Goal: Communication & Community: Answer question/provide support

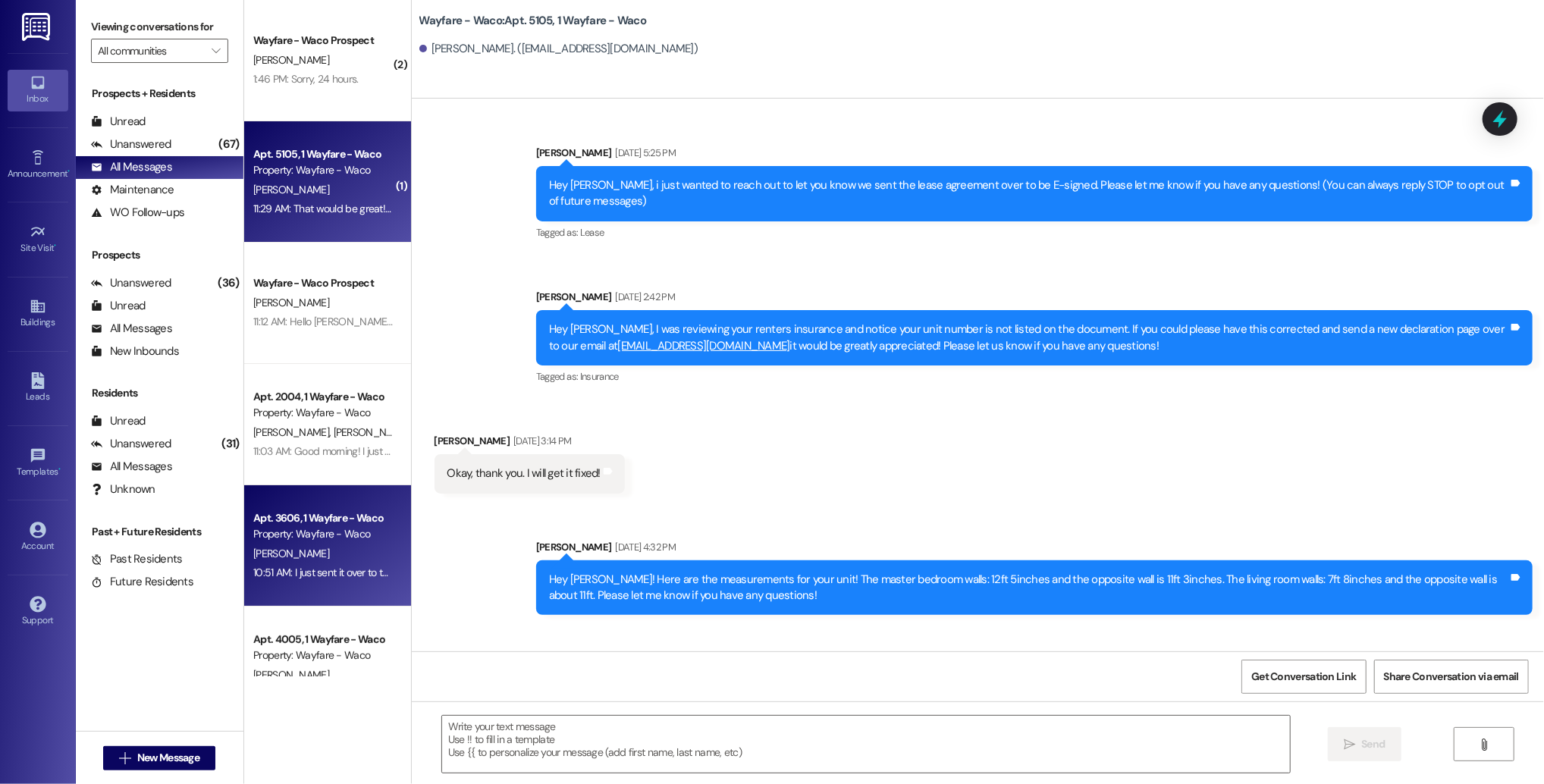
scroll to position [636, 0]
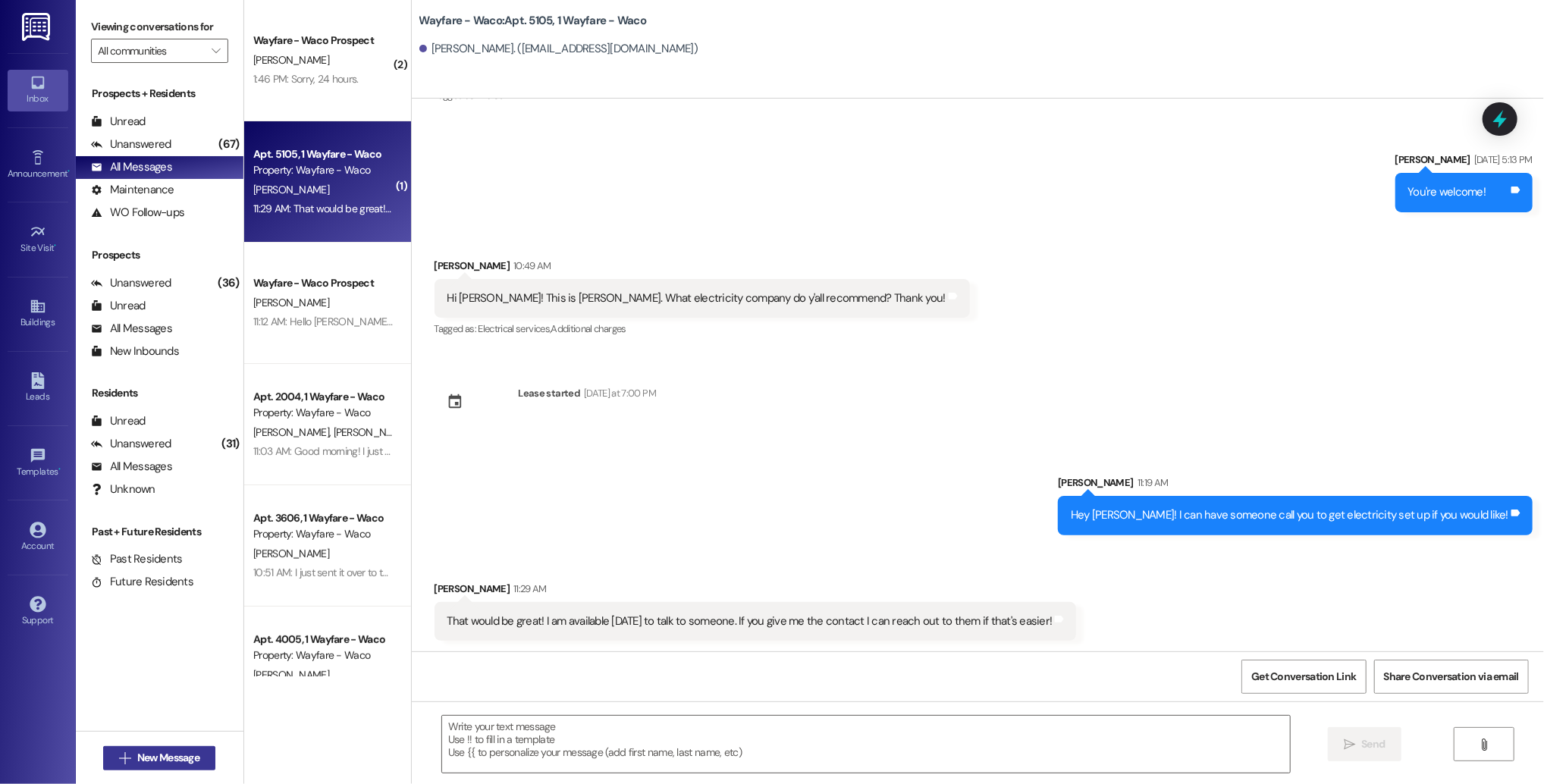
click at [175, 758] on span "New Message" at bounding box center [168, 758] width 62 height 16
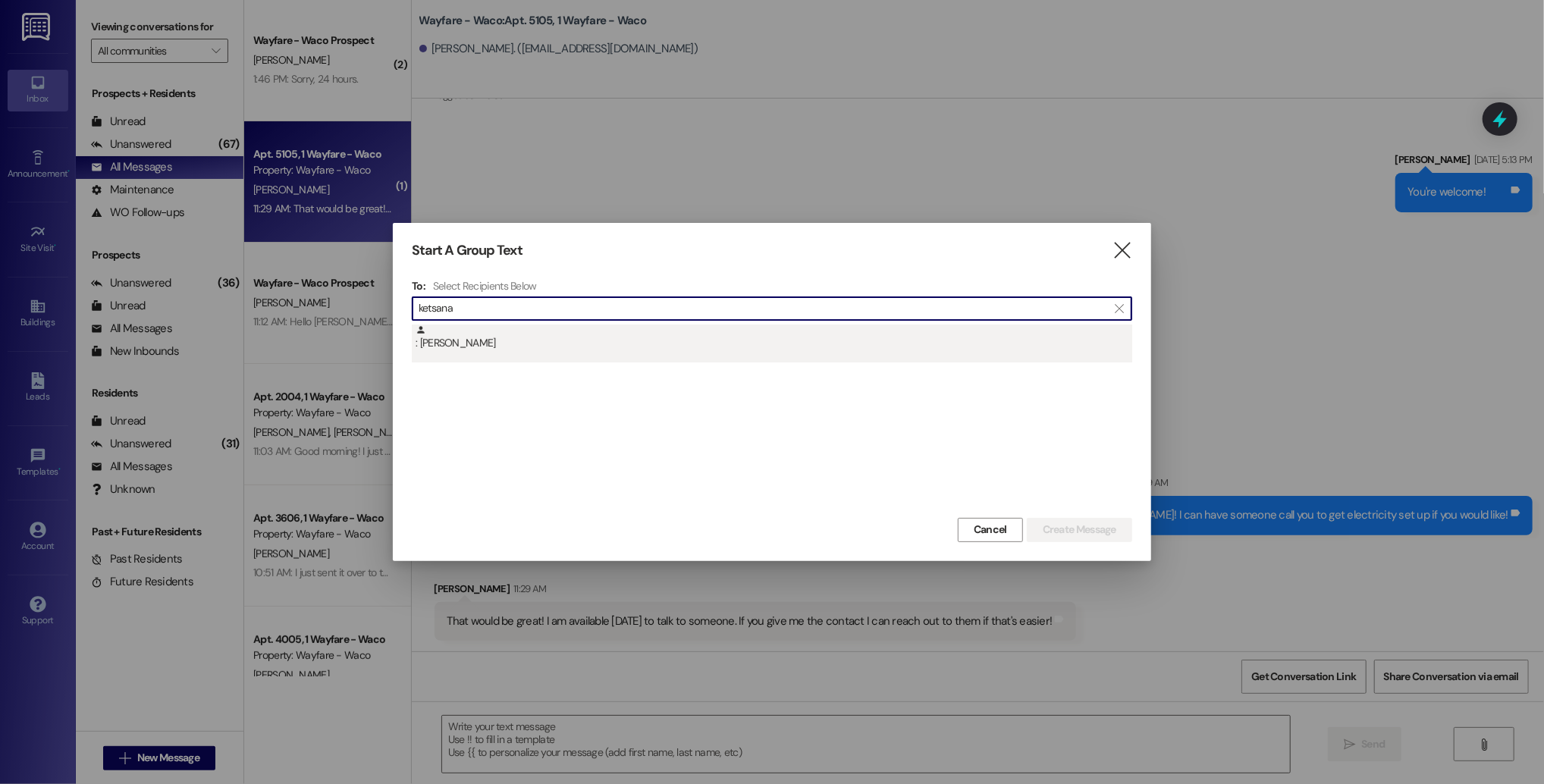
type input "ketsana"
click at [602, 355] on div ": [PERSON_NAME]" at bounding box center [772, 344] width 721 height 38
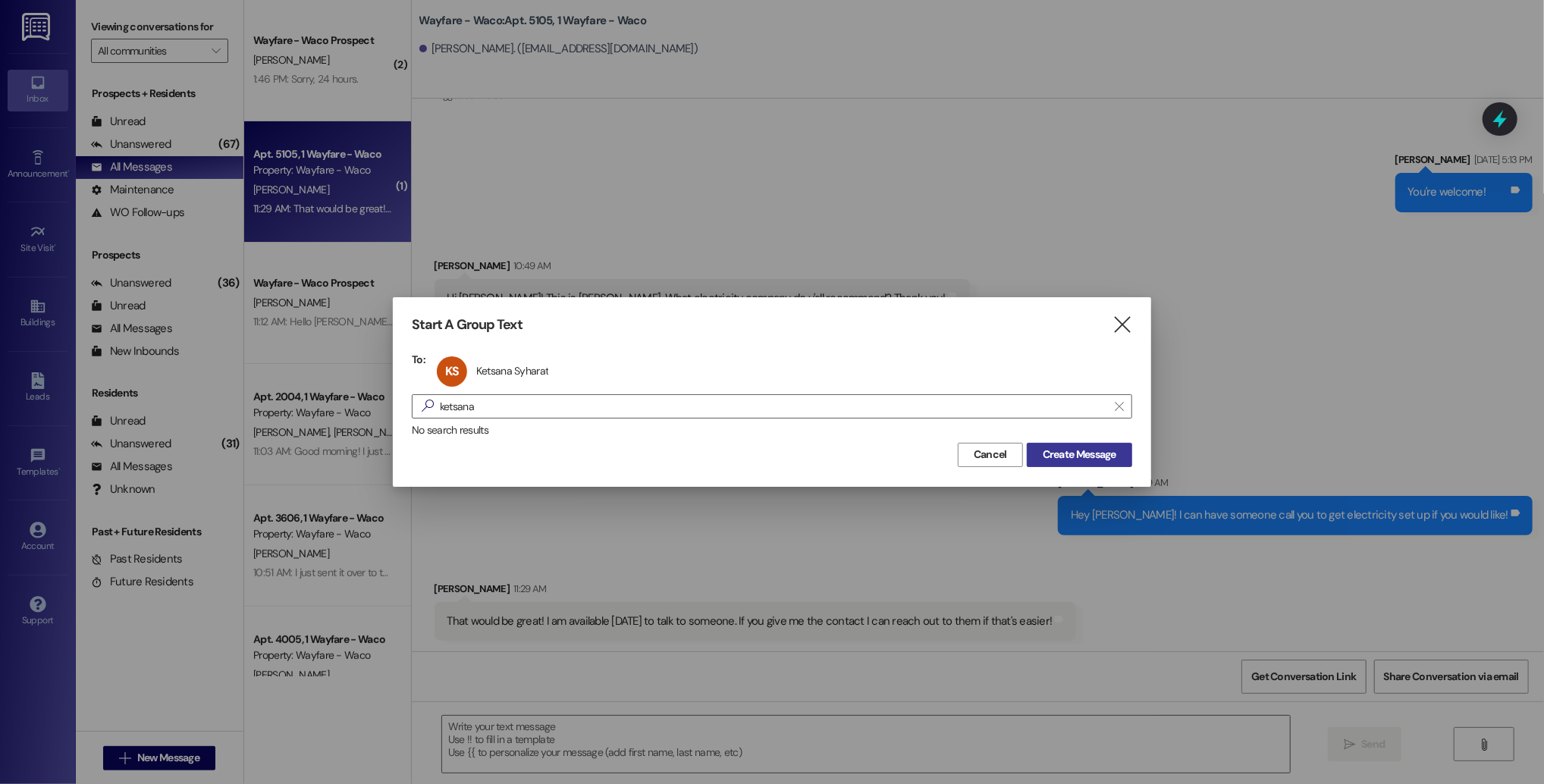
click at [1064, 451] on span "Create Message" at bounding box center [1080, 455] width 73 height 16
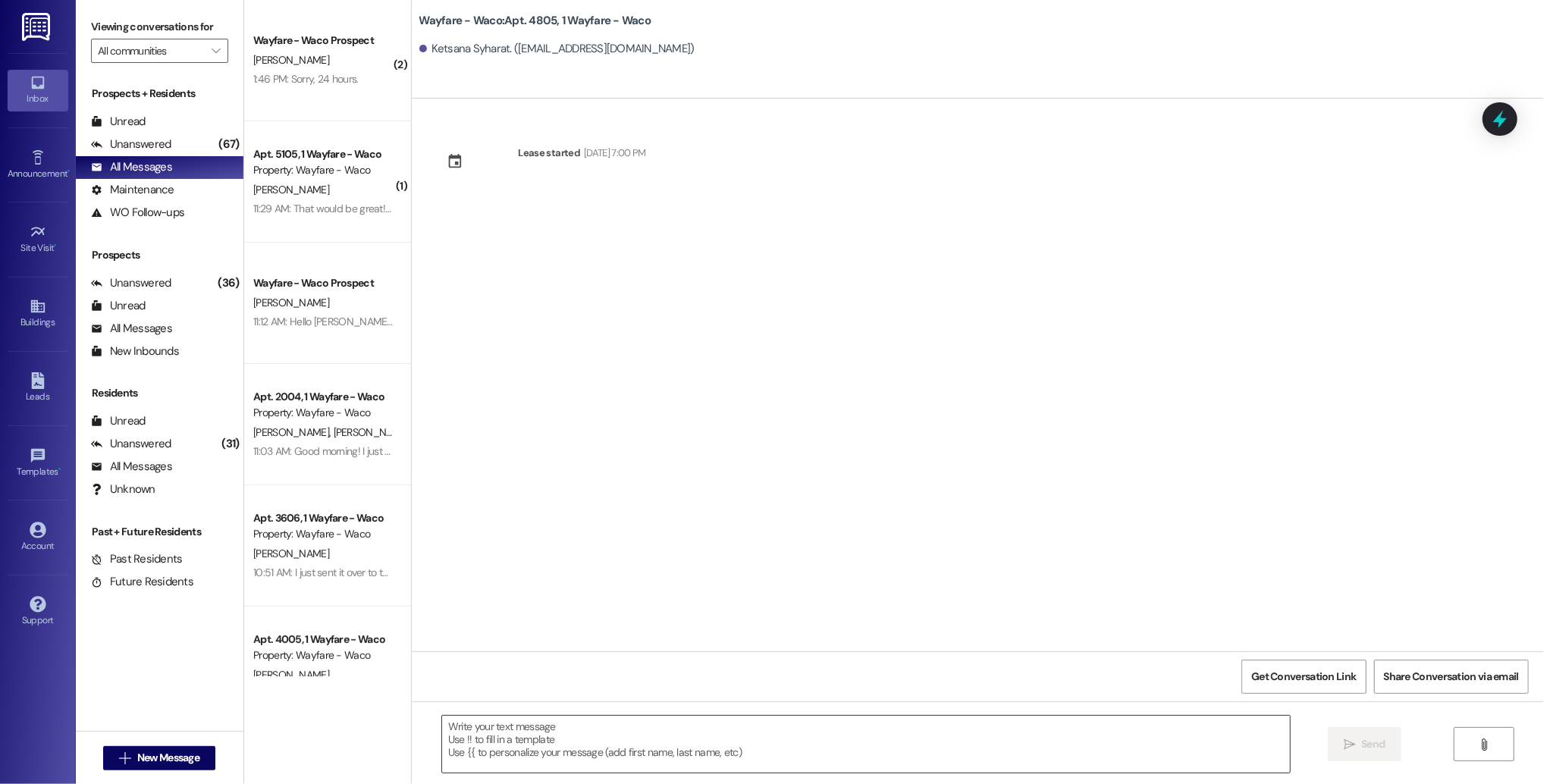
scroll to position [0, 0]
click at [606, 754] on textarea at bounding box center [866, 743] width 847 height 57
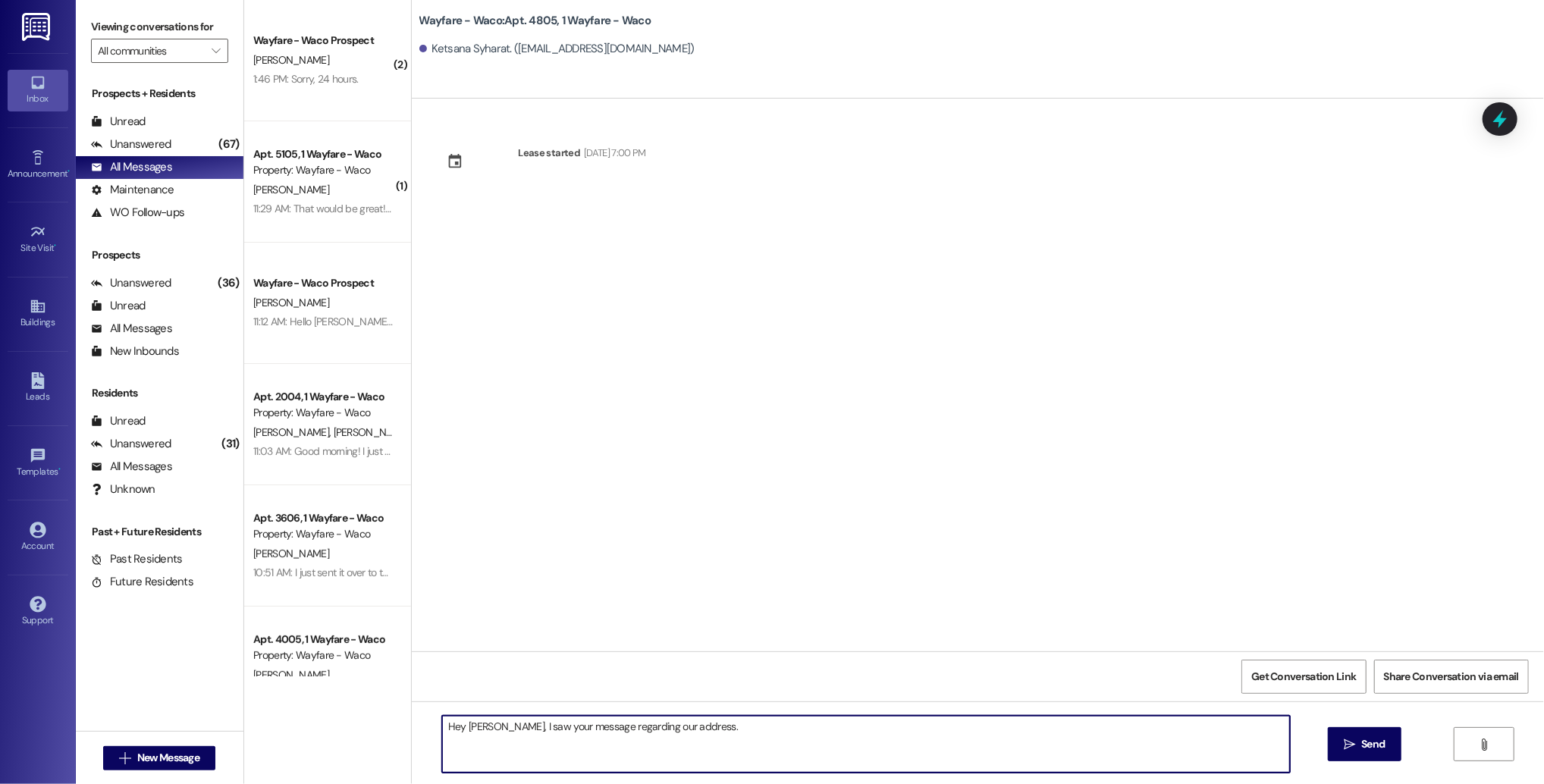
type textarea "Hey [PERSON_NAME], I saw your message regarding our address."
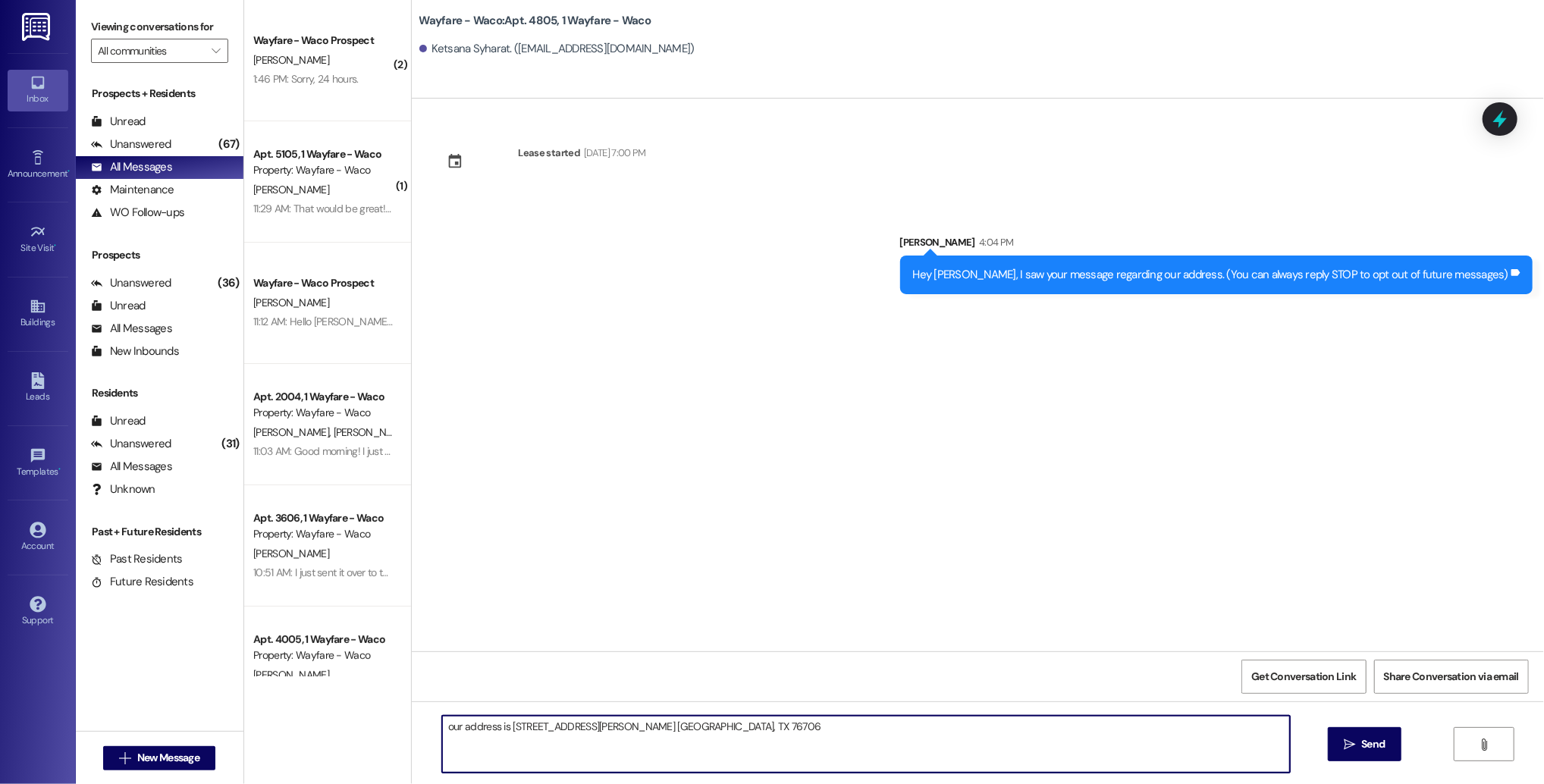
click at [600, 730] on textarea "our address is [STREET_ADDRESS][PERSON_NAME] [GEOGRAPHIC_DATA], TX 76706" at bounding box center [866, 743] width 847 height 57
click at [595, 731] on textarea "our address is [STREET_ADDRESS][PERSON_NAME] [GEOGRAPHIC_DATA], TX 76706" at bounding box center [866, 743] width 847 height 57
click at [443, 725] on textarea "our address is [STREET_ADDRESS][PERSON_NAME] [GEOGRAPHIC_DATA], TX 76706" at bounding box center [866, 743] width 847 height 57
type textarea "Our address is [STREET_ADDRESS][PERSON_NAME] [GEOGRAPHIC_DATA], TX 76706"
click at [1361, 745] on span "Send" at bounding box center [1372, 744] width 23 height 16
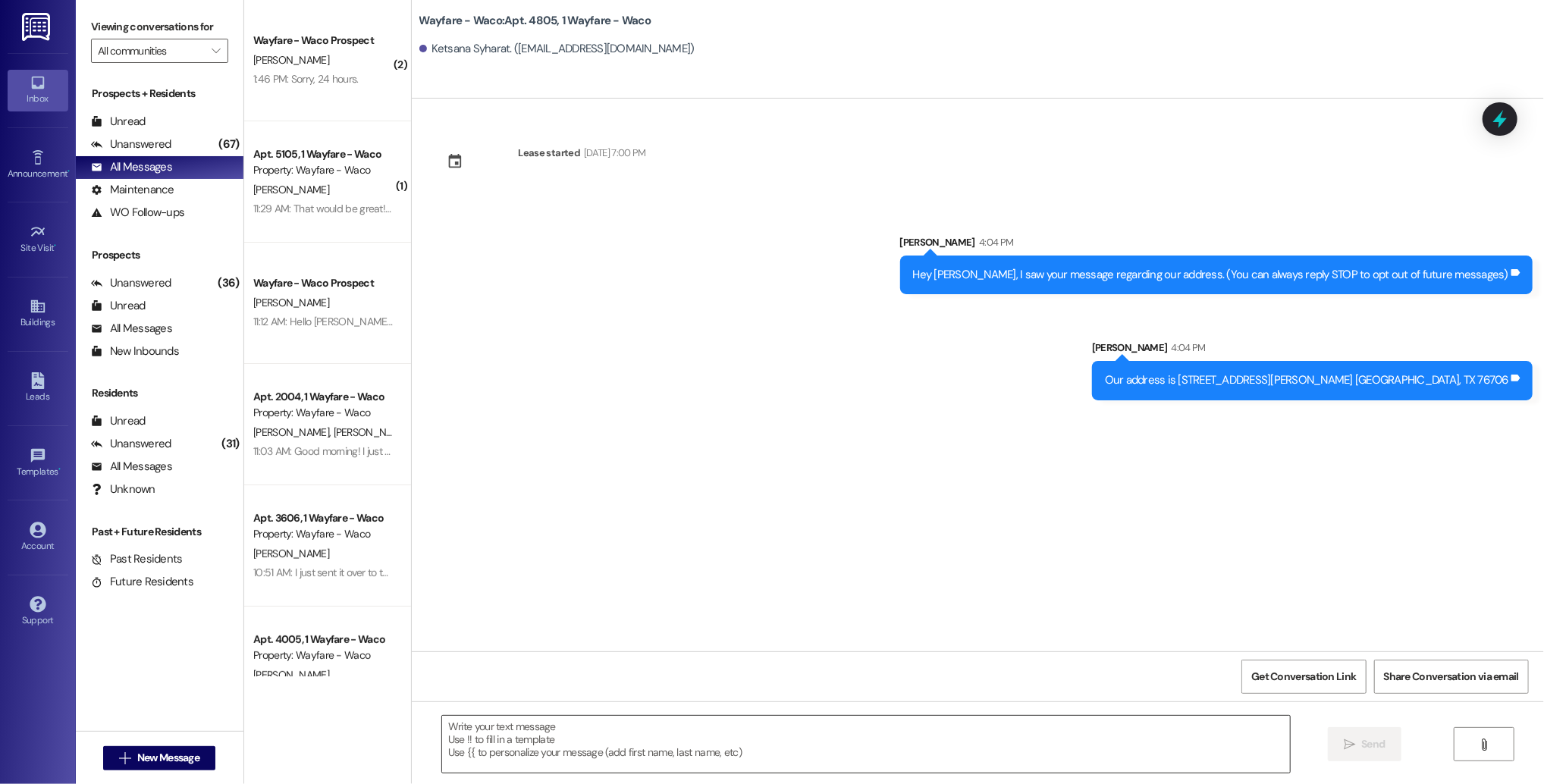
click at [1024, 739] on textarea at bounding box center [866, 743] width 847 height 57
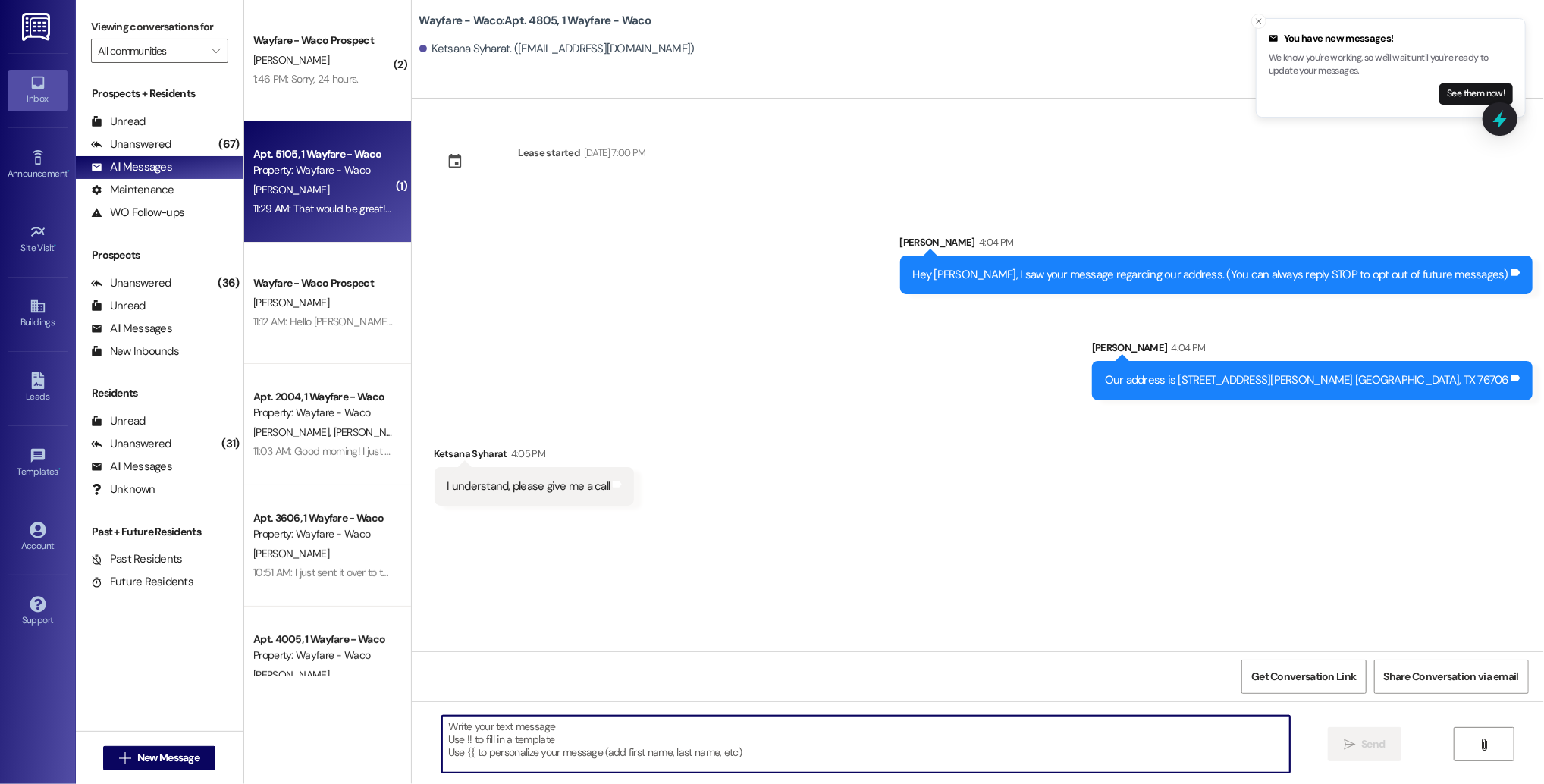
click at [331, 203] on div "11:29 AM: That would be great! I am available [DATE] to talk to someone. If you…" at bounding box center [551, 208] width 595 height 14
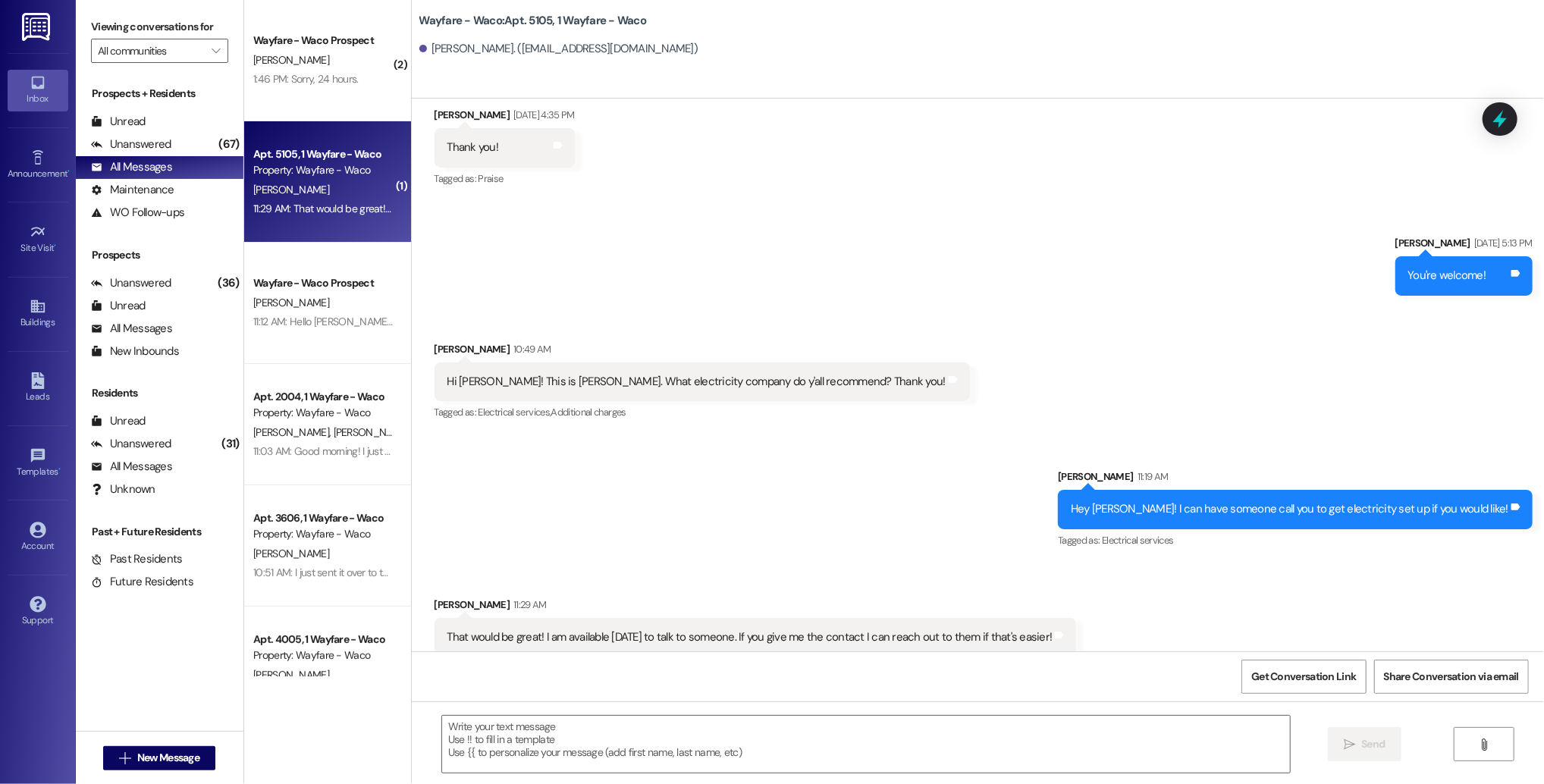
scroll to position [592, 0]
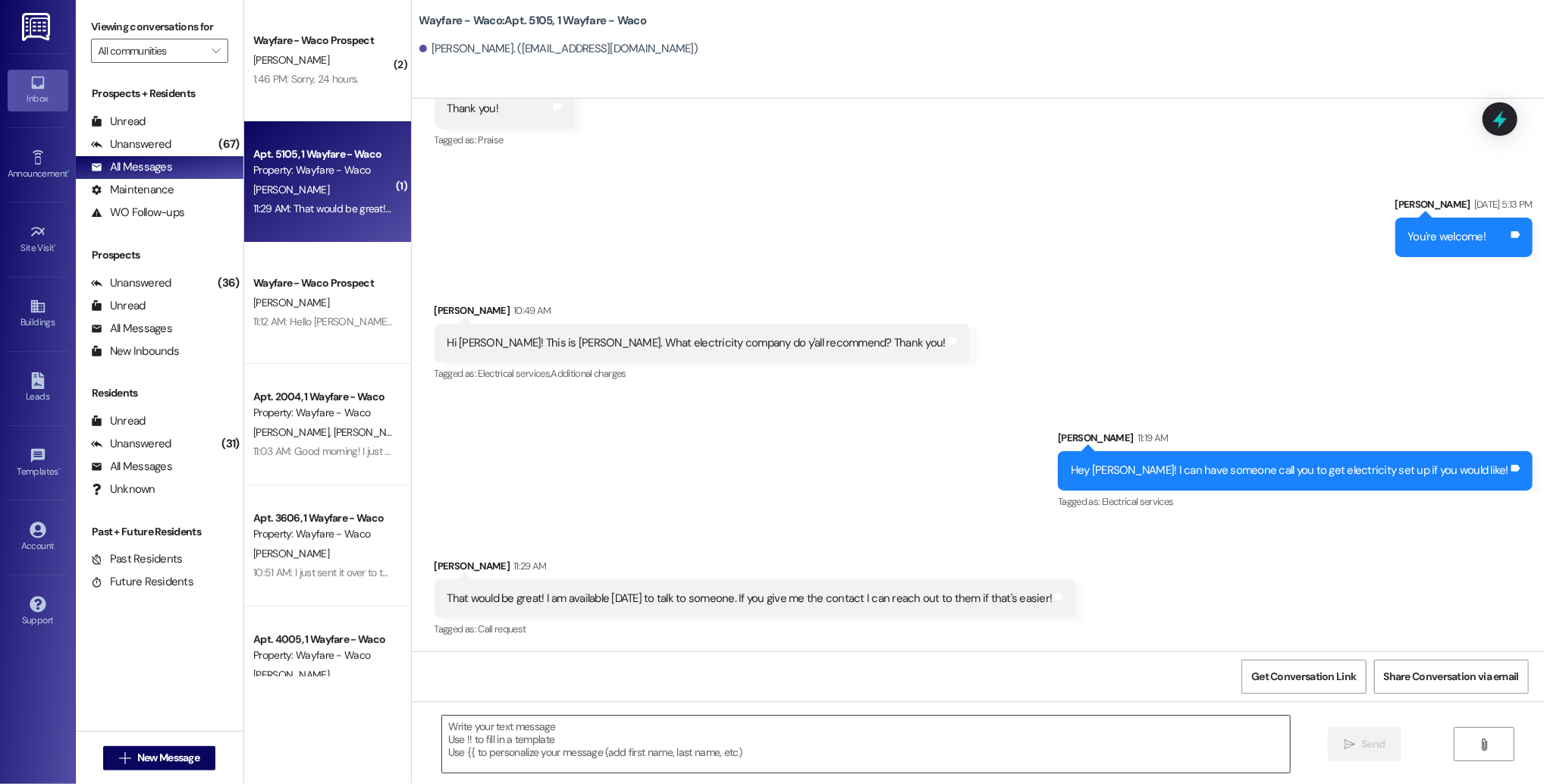
click at [760, 725] on textarea at bounding box center [866, 743] width 847 height 57
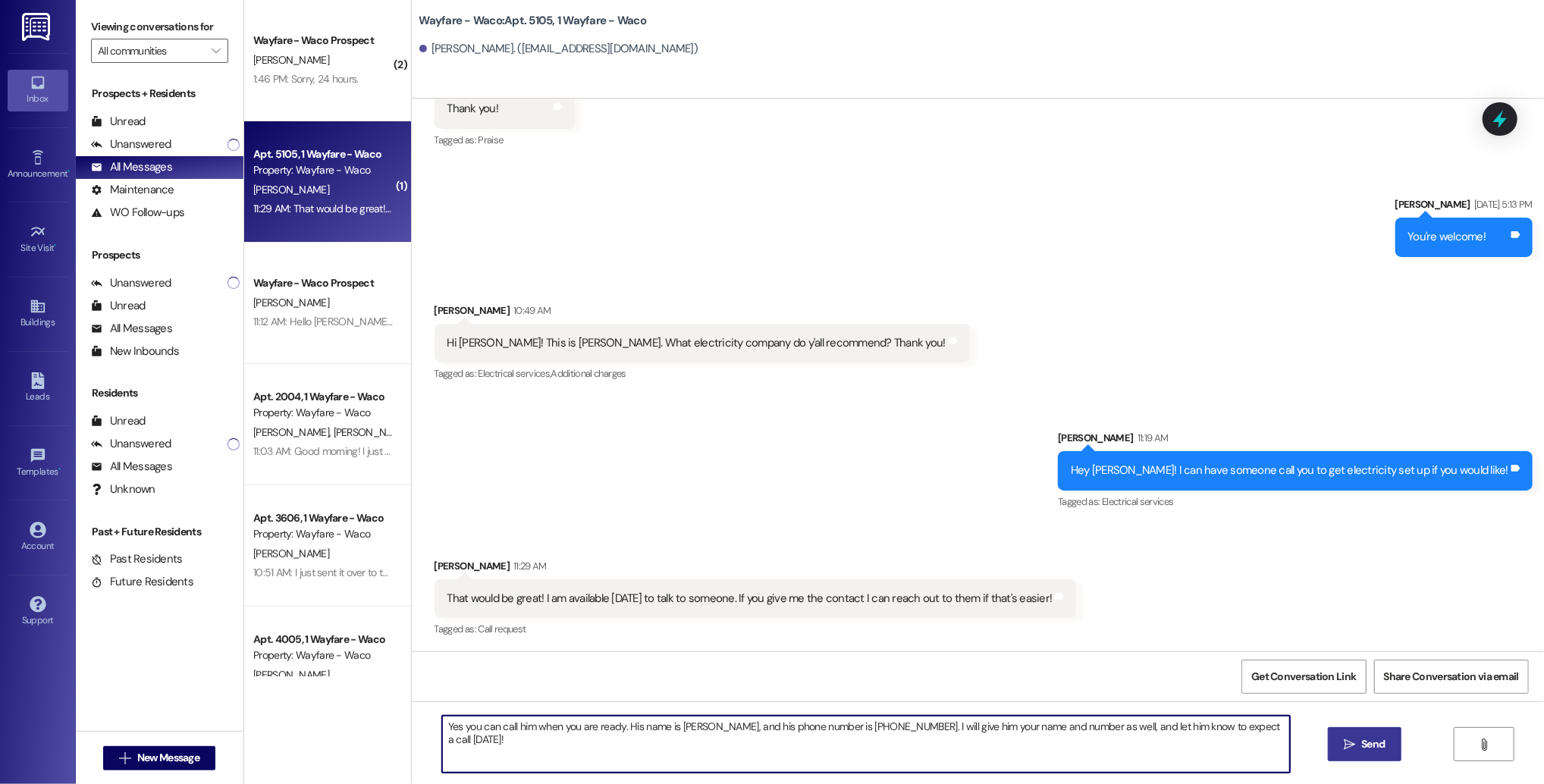
type textarea "Yes you can call him when you are ready. His name is [PERSON_NAME], and his pho…"
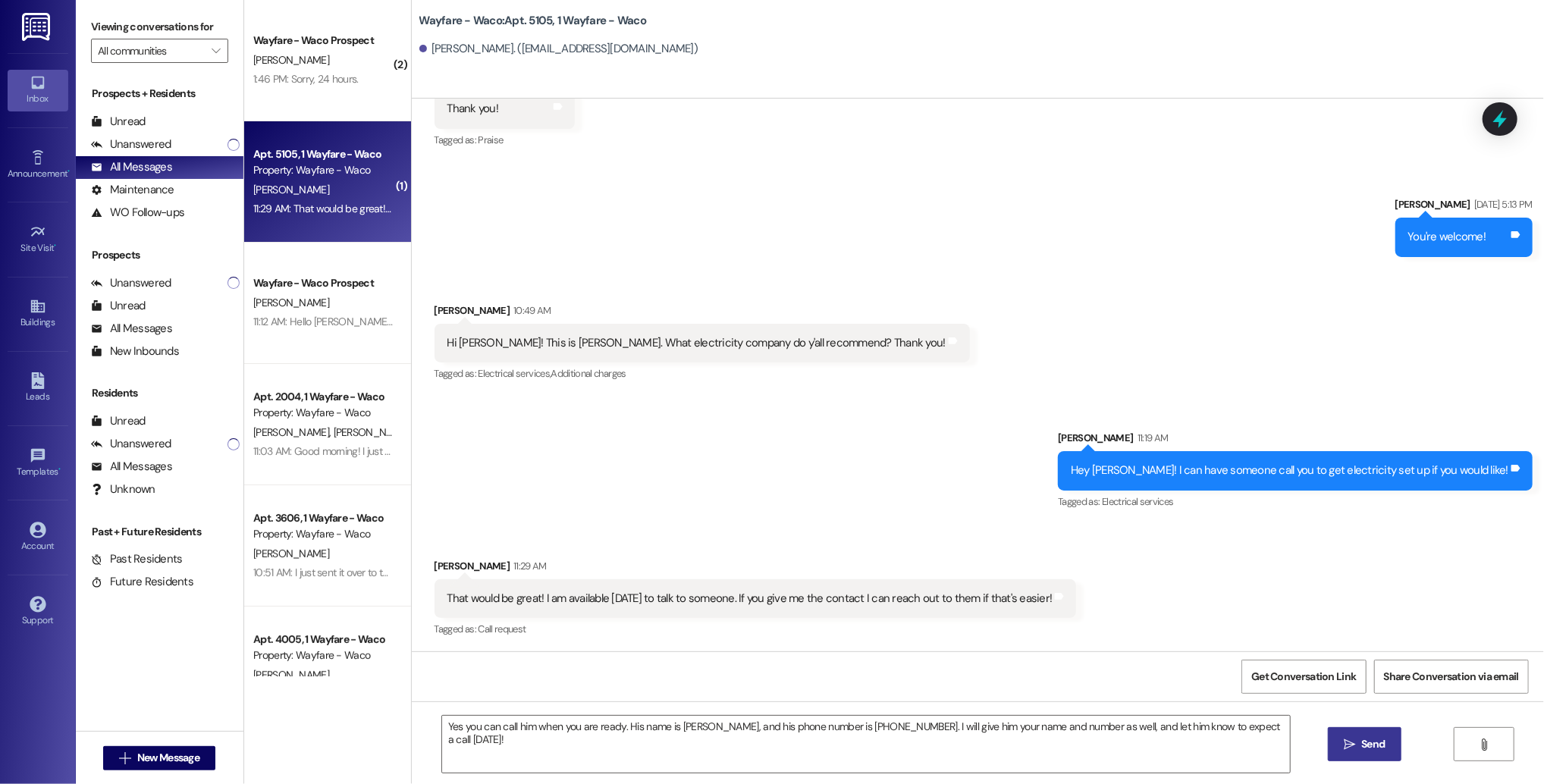
click at [1348, 750] on icon "" at bounding box center [1349, 744] width 11 height 12
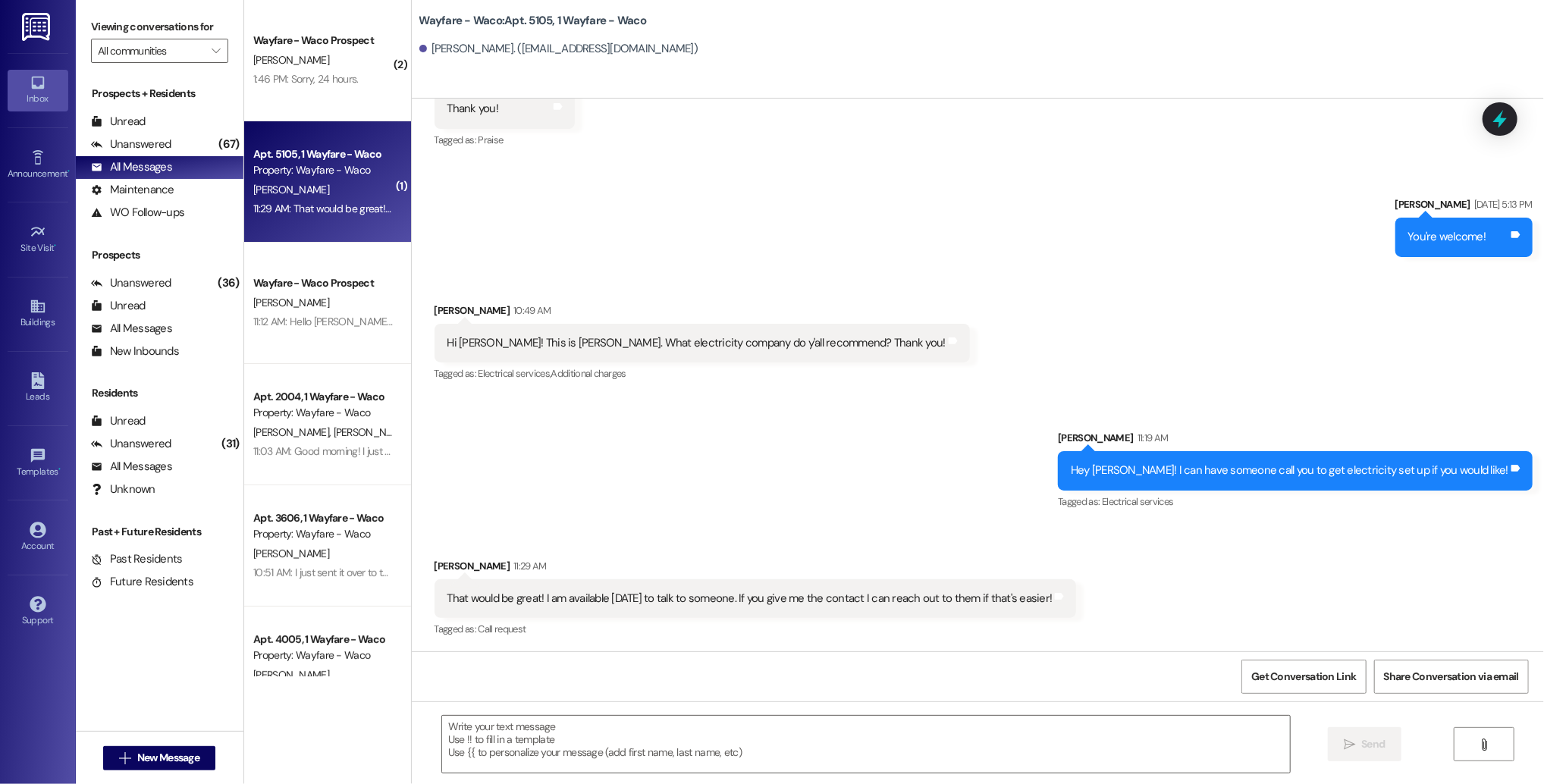
scroll to position [787, 0]
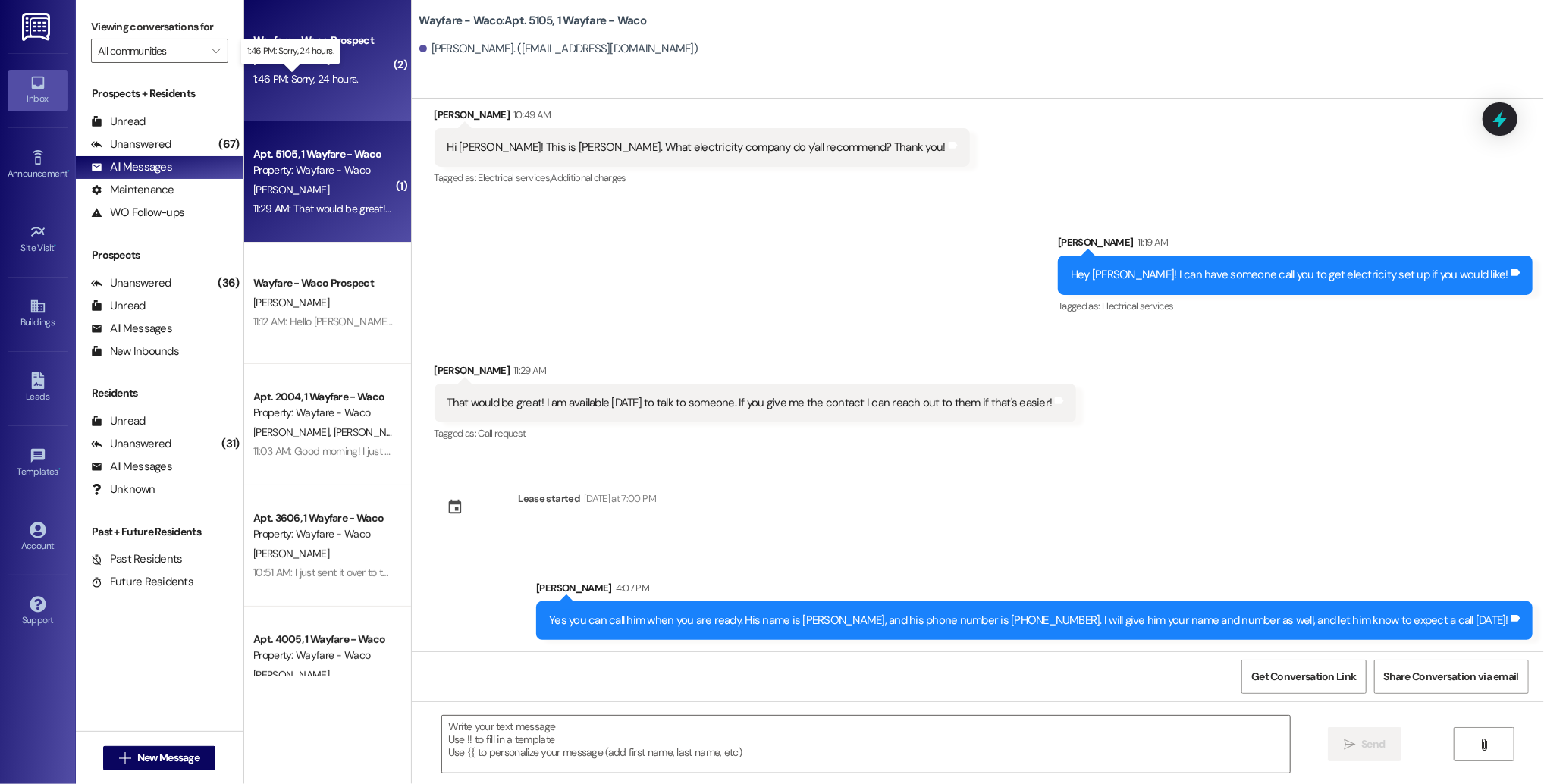
click at [309, 78] on div "1:46 PM: Sorry, 24 hours. 1:46 PM: Sorry, 24 hours." at bounding box center [306, 78] width 105 height 14
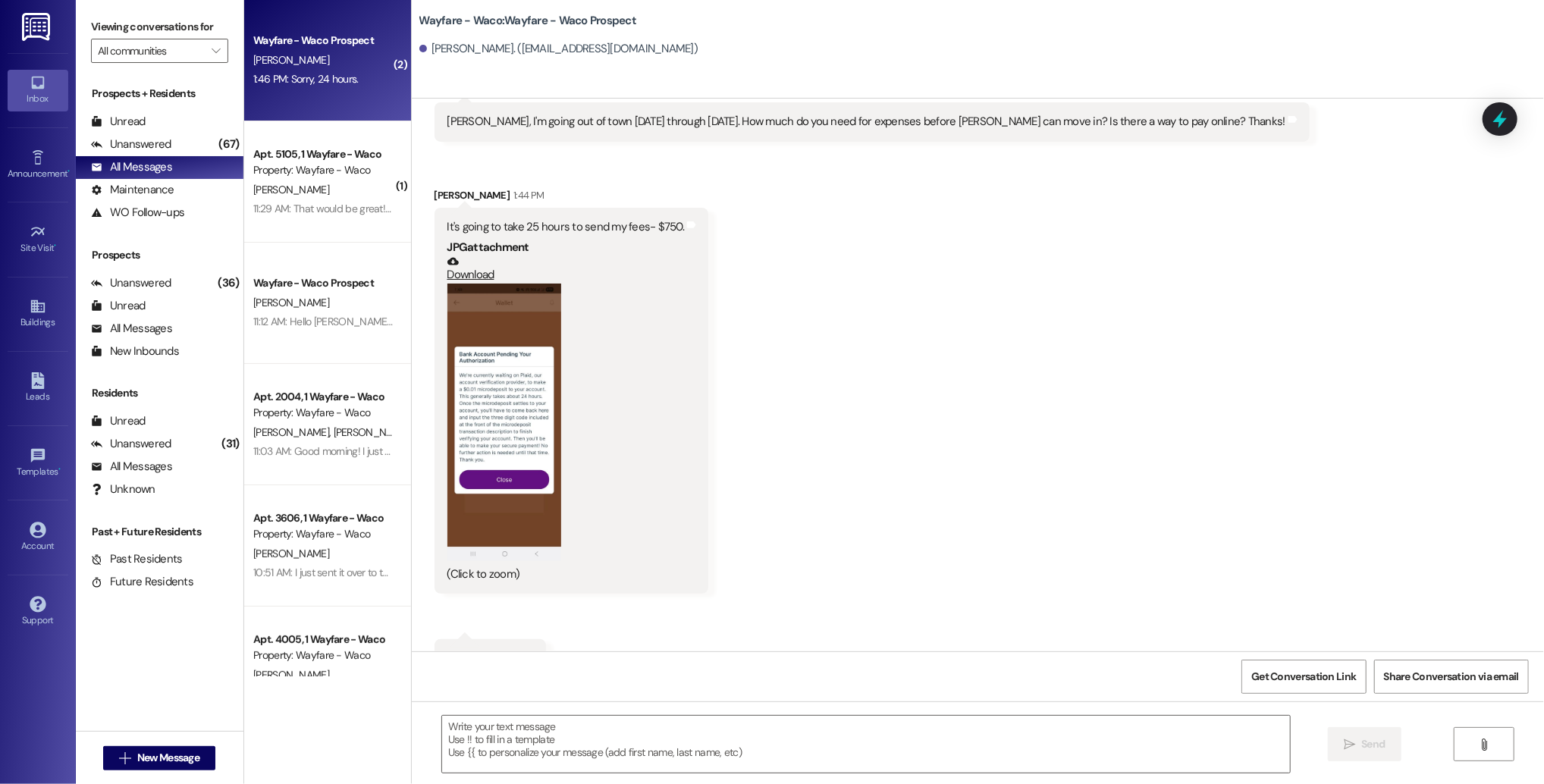
scroll to position [796, 0]
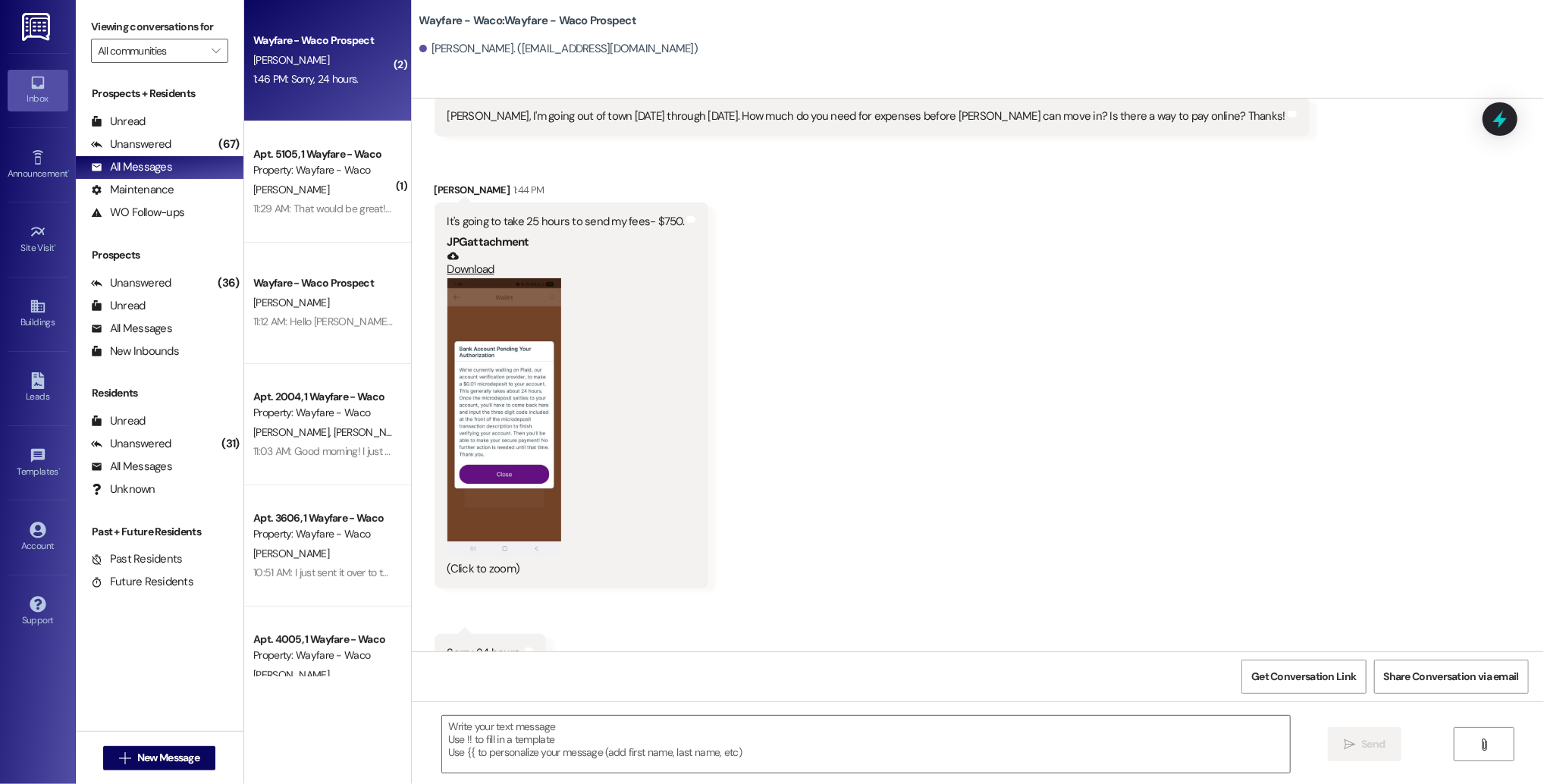
click at [510, 372] on button "Zoom image" at bounding box center [504, 417] width 114 height 278
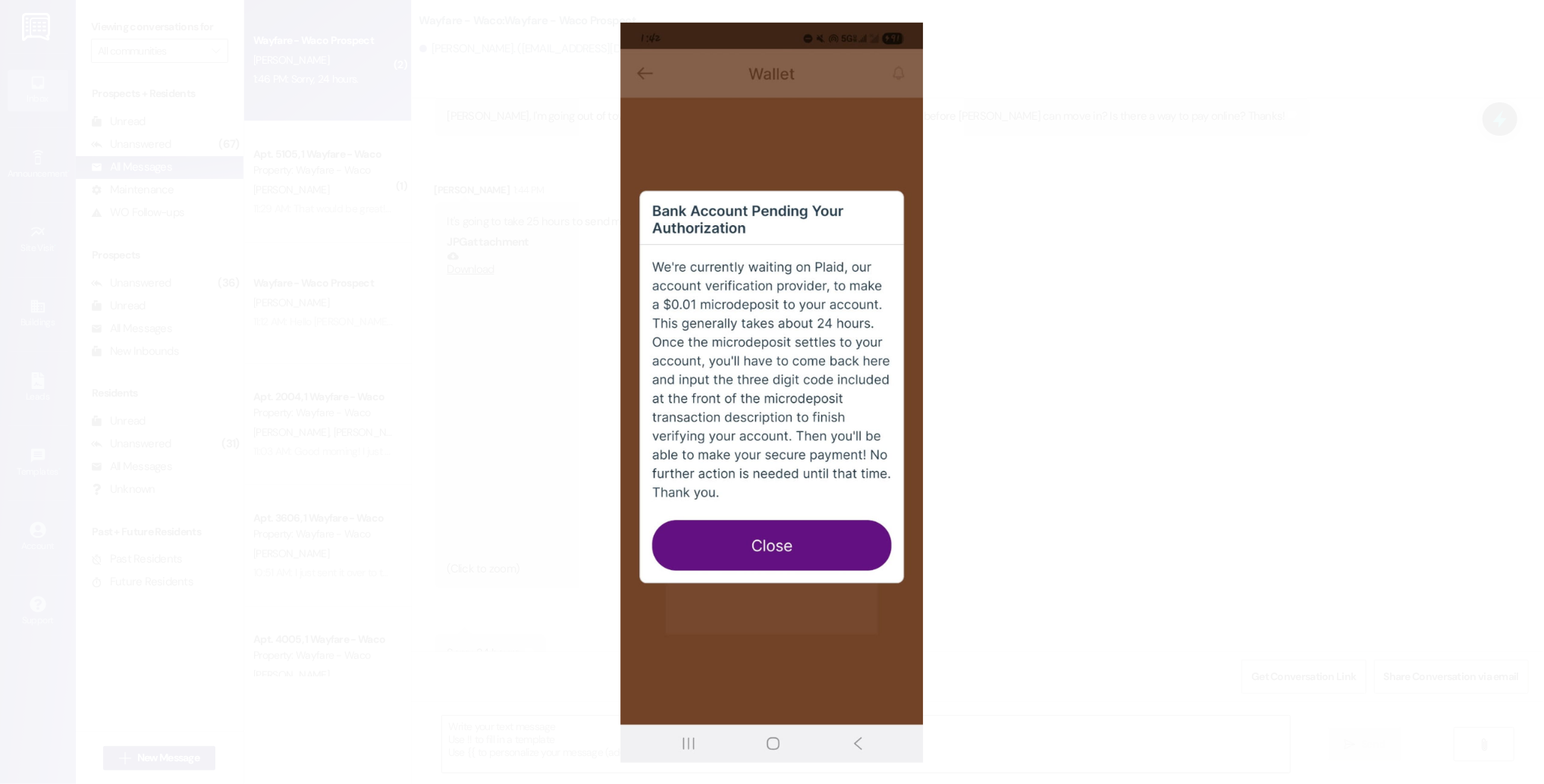
click at [987, 445] on button "Unzoom image" at bounding box center [772, 392] width 1544 height 784
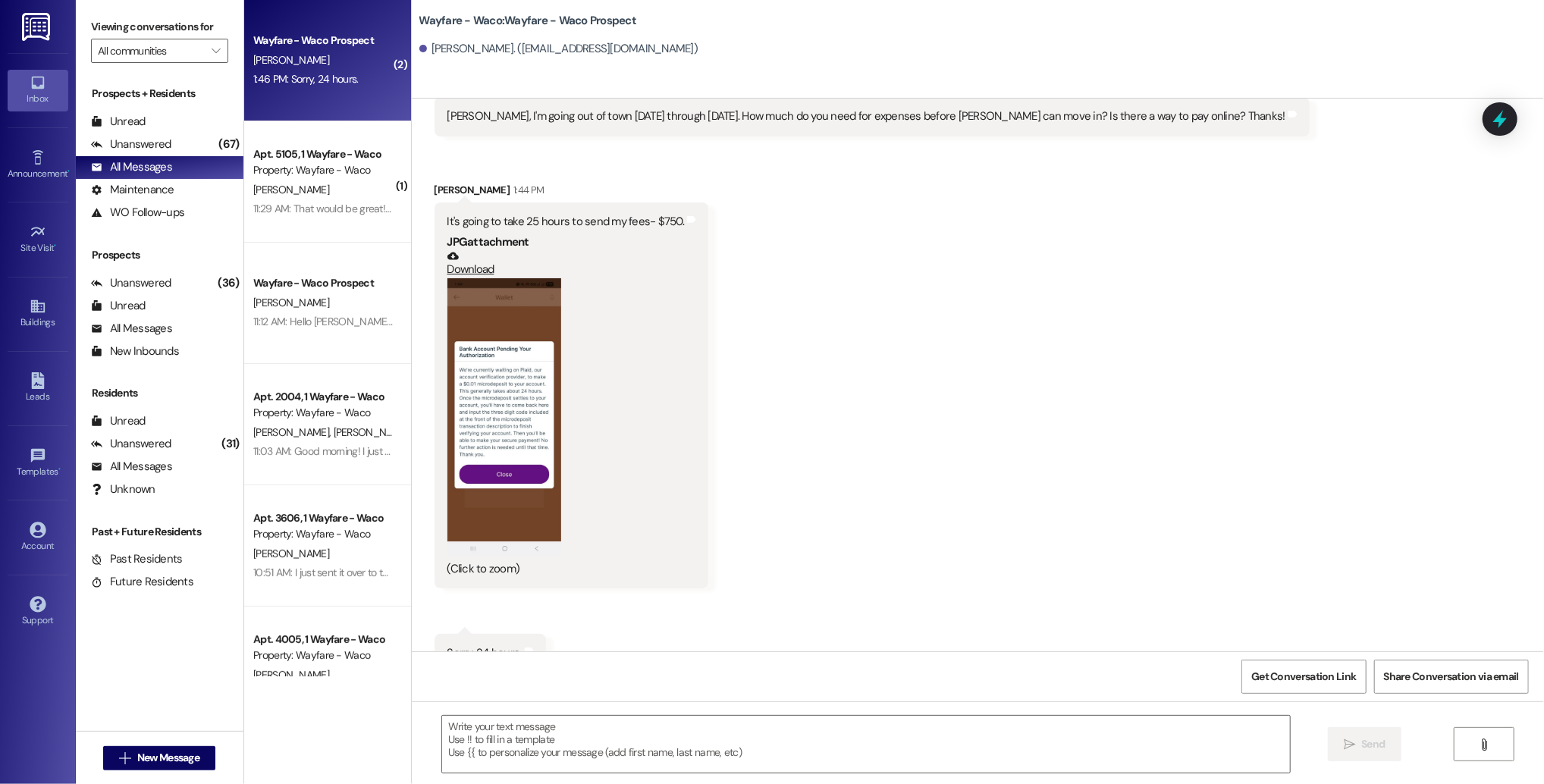
click at [496, 368] on button "Zoom image" at bounding box center [504, 417] width 114 height 278
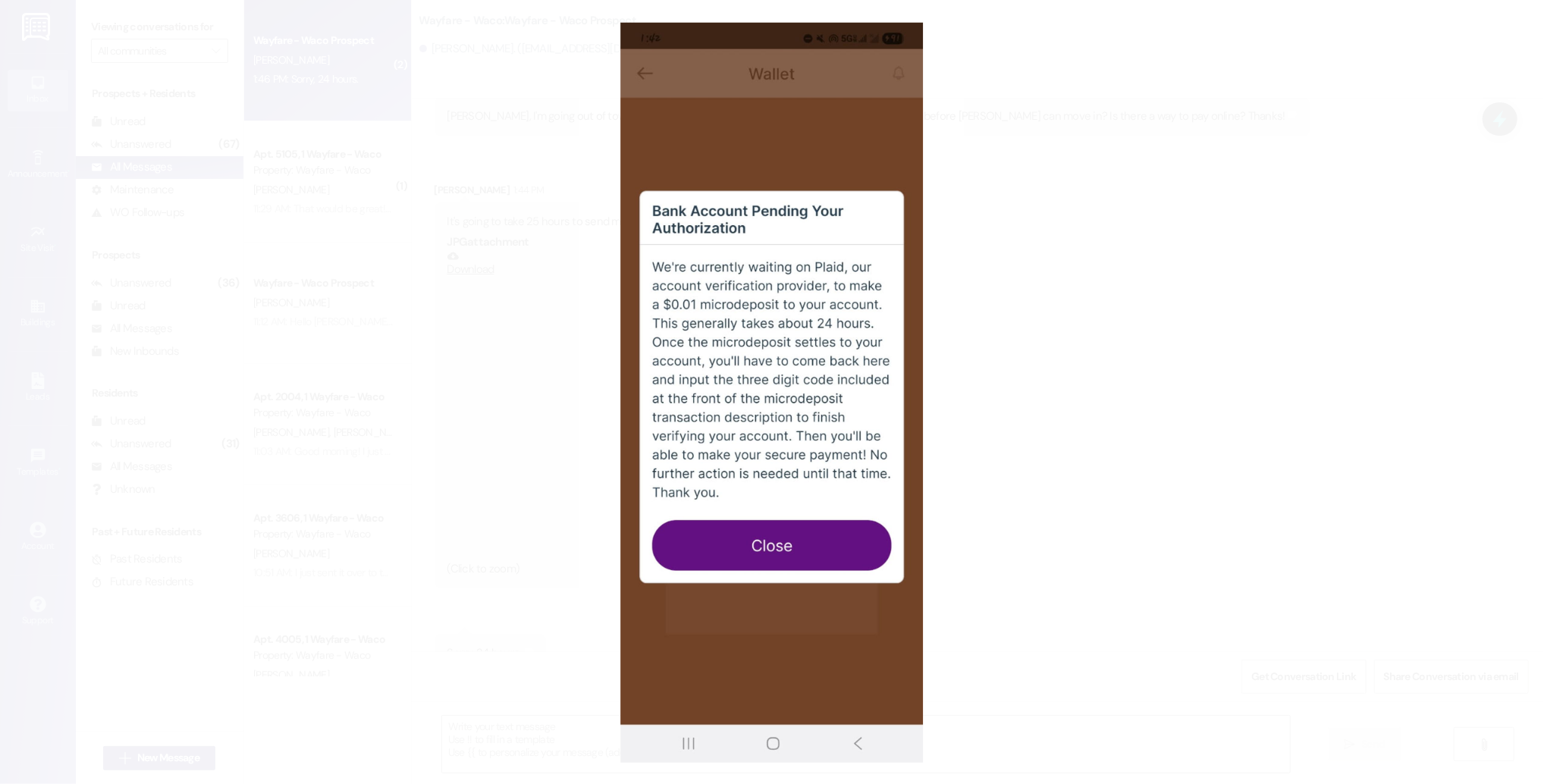
click at [1137, 489] on button "Unzoom image" at bounding box center [772, 392] width 1544 height 784
